Goal: Task Accomplishment & Management: Use online tool/utility

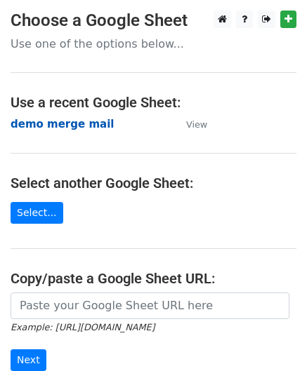
click at [41, 128] on strong "demo merge mail" at bounding box center [62, 124] width 103 height 13
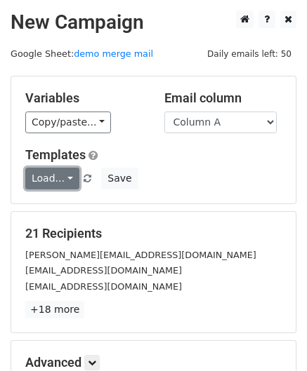
click at [62, 170] on link "Load..." at bounding box center [52, 179] width 54 height 22
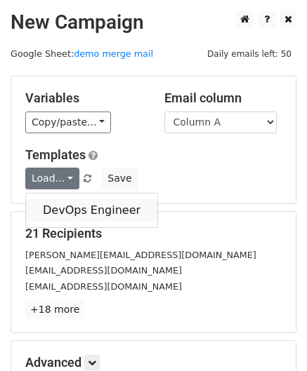
click at [56, 200] on link "DevOps Engineer" at bounding box center [91, 210] width 131 height 22
